Goal: Check status: Check status

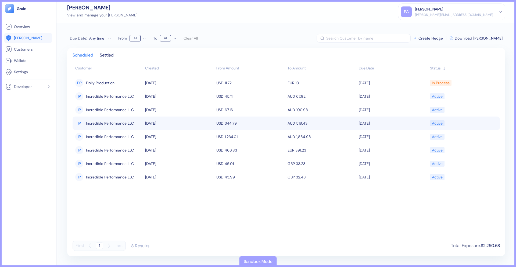
click at [105, 127] on span "Incredible Performance LLC" at bounding box center [110, 123] width 48 height 9
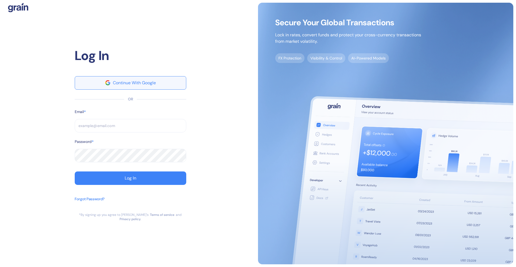
click at [156, 88] on button "Continue With Google" at bounding box center [131, 82] width 112 height 13
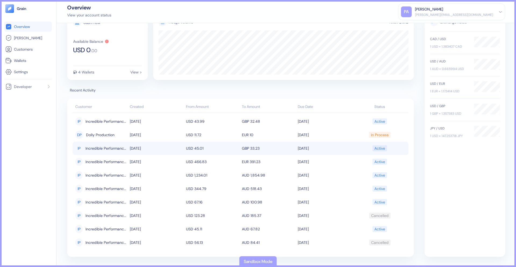
scroll to position [22, 0]
click at [111, 150] on span "Incredible Performance LLC" at bounding box center [106, 147] width 42 height 9
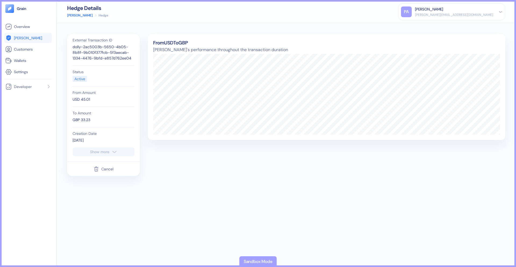
click at [104, 167] on div "Cancel" at bounding box center [107, 169] width 12 height 4
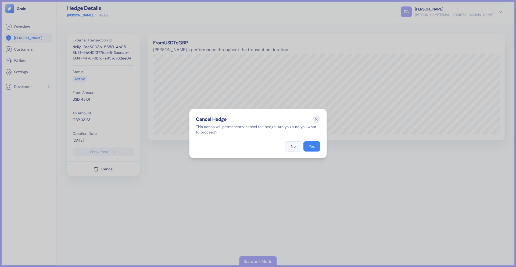
click at [296, 147] on button "No" at bounding box center [293, 146] width 16 height 10
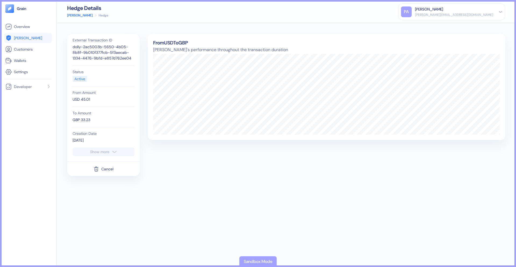
click at [73, 13] on link "Hedges" at bounding box center [80, 15] width 26 height 5
